Goal: Task Accomplishment & Management: Manage account settings

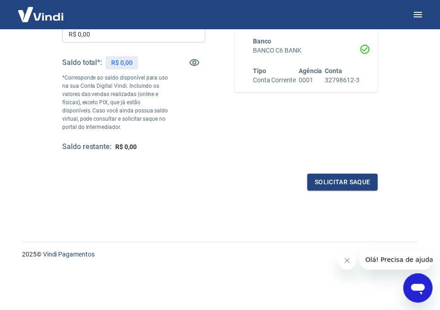
scroll to position [184, 0]
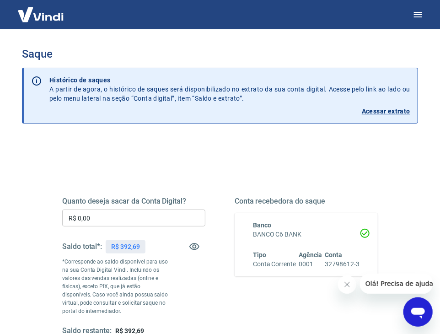
click at [131, 223] on input "R$ 0,00" at bounding box center [133, 218] width 143 height 17
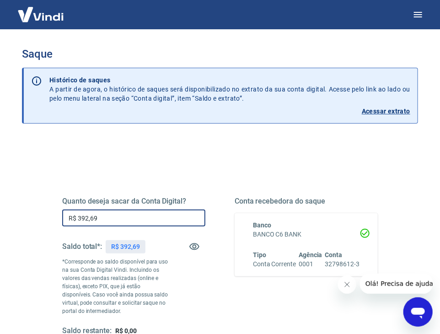
type input "R$ 392,69"
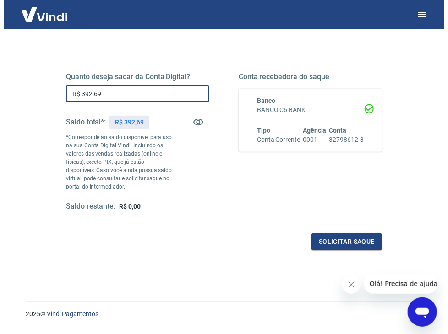
scroll to position [160, 0]
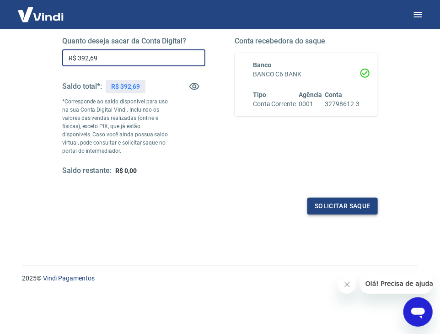
click at [320, 205] on button "Solicitar saque" at bounding box center [343, 206] width 70 height 17
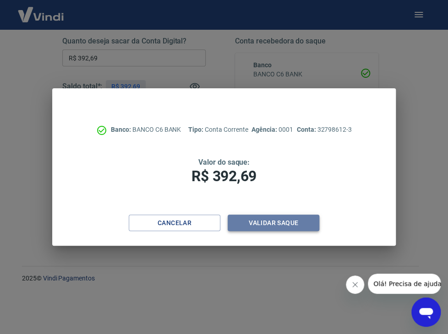
click at [267, 222] on button "Validar saque" at bounding box center [273, 223] width 92 height 17
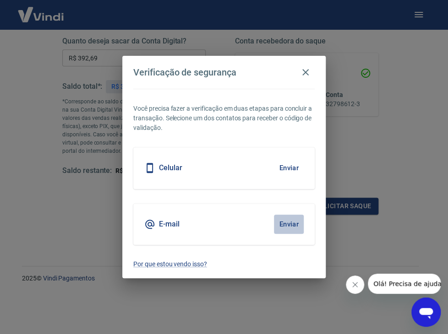
click at [291, 226] on button "Enviar" at bounding box center [289, 224] width 30 height 19
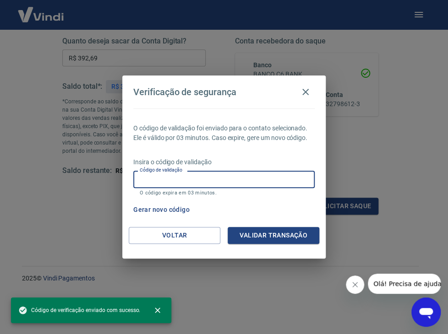
click at [211, 174] on input "Código de validação" at bounding box center [223, 179] width 181 height 17
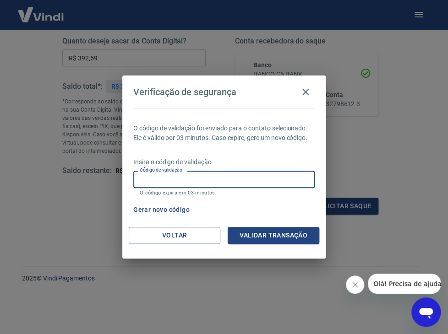
paste input "633485"
type input "633485"
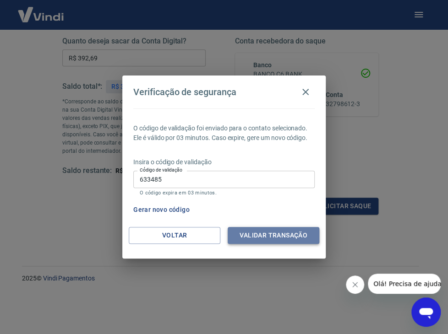
click at [261, 232] on button "Validar transação" at bounding box center [273, 235] width 92 height 17
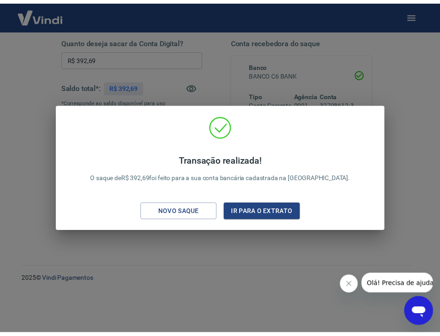
scroll to position [157, 0]
